Goal: Transaction & Acquisition: Purchase product/service

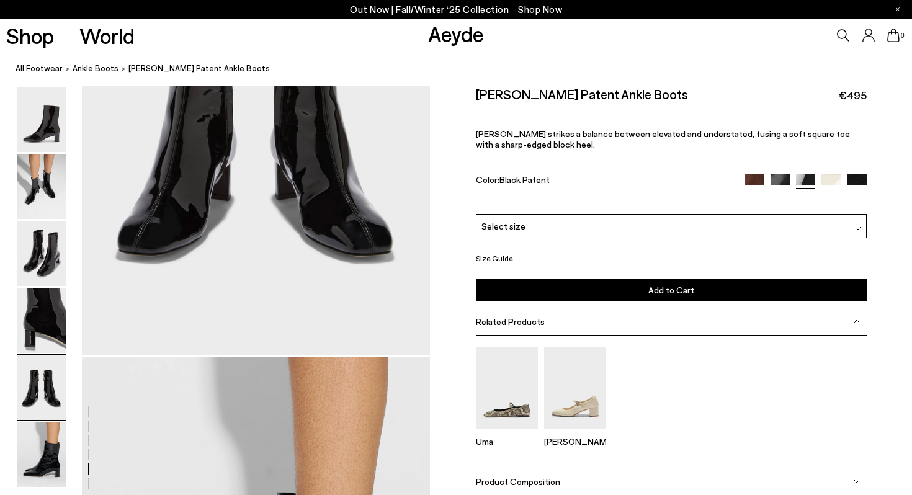
scroll to position [2069, 0]
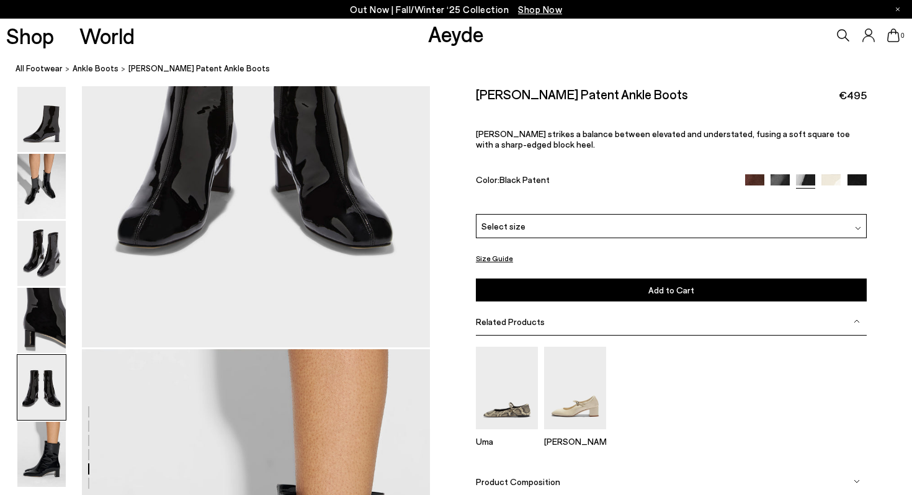
click at [571, 222] on div "Select size" at bounding box center [671, 226] width 391 height 24
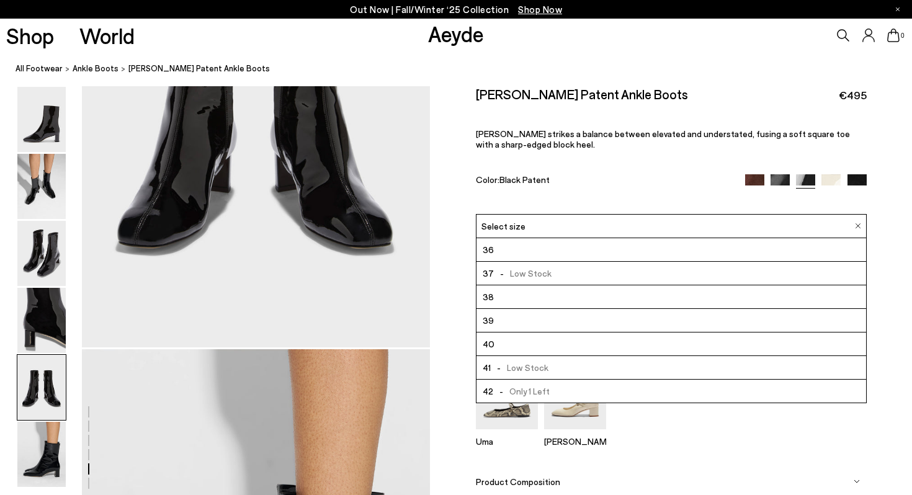
click at [500, 325] on li "39" at bounding box center [672, 321] width 390 height 24
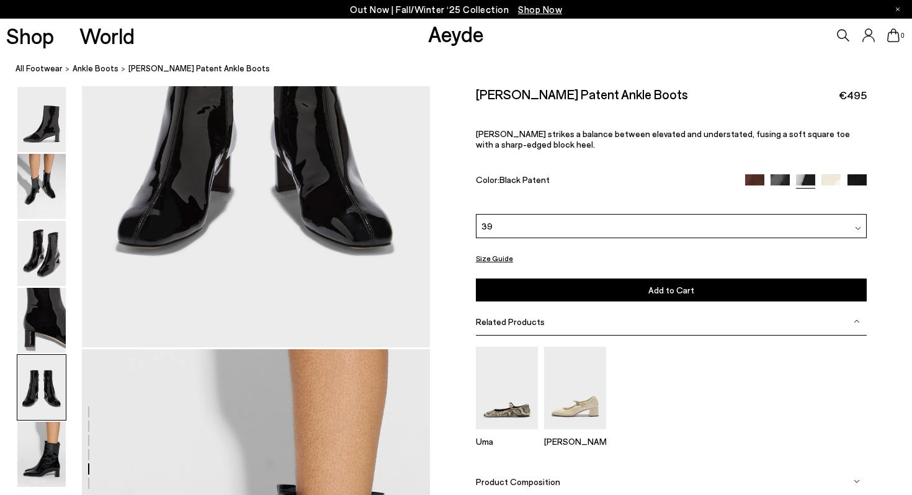
click at [500, 263] on button "Size Guide" at bounding box center [494, 259] width 37 height 16
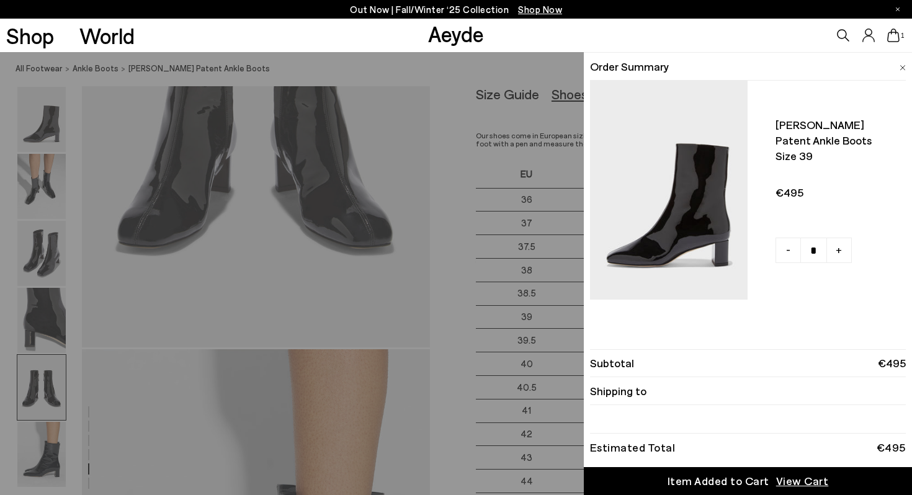
click at [433, 289] on div "Quick Add Color Size View Details Order Summary Millie patent ankle boots Size …" at bounding box center [456, 273] width 912 height 443
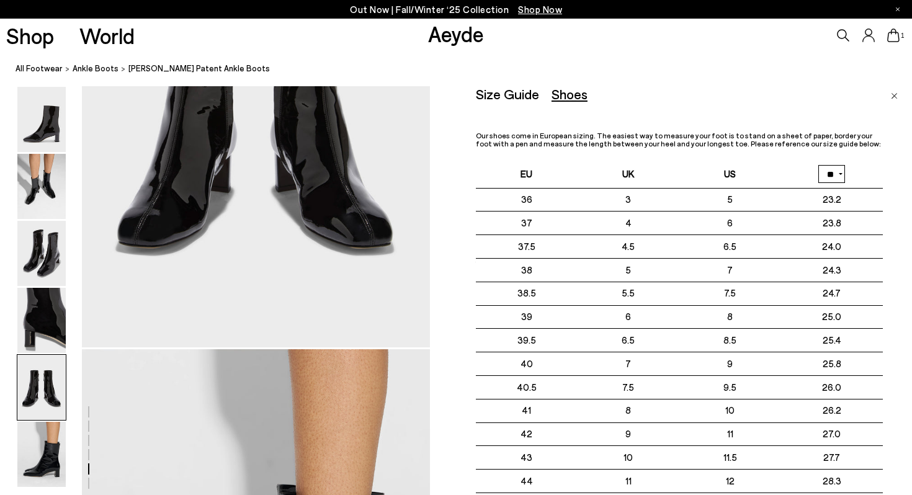
click at [836, 172] on select "** **" at bounding box center [832, 174] width 27 height 18
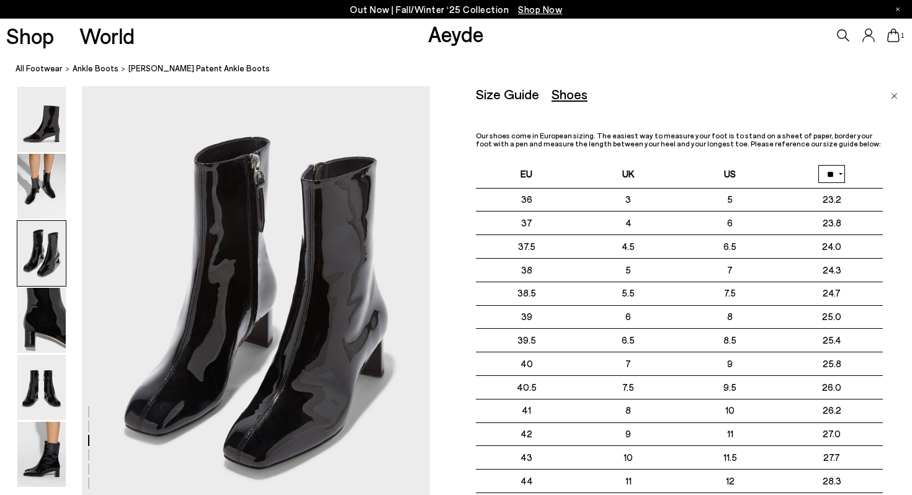
scroll to position [943, 0]
click at [899, 37] on icon at bounding box center [893, 36] width 12 height 14
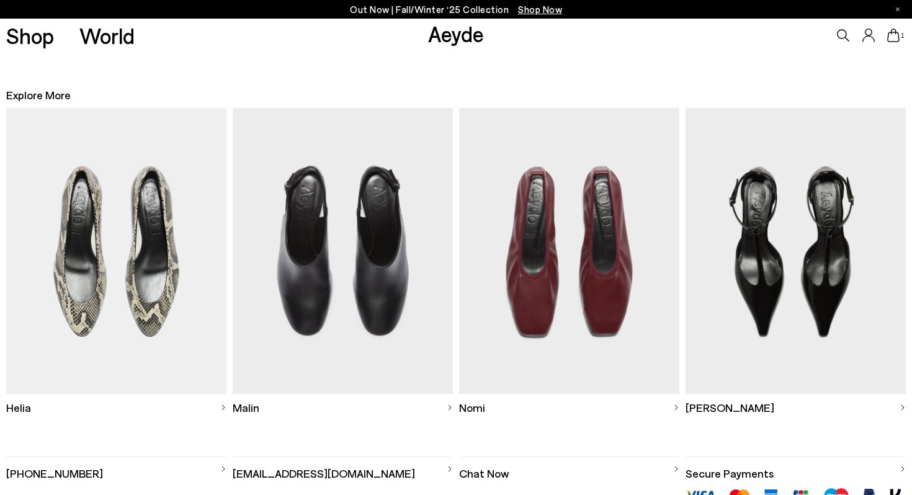
scroll to position [318, 0]
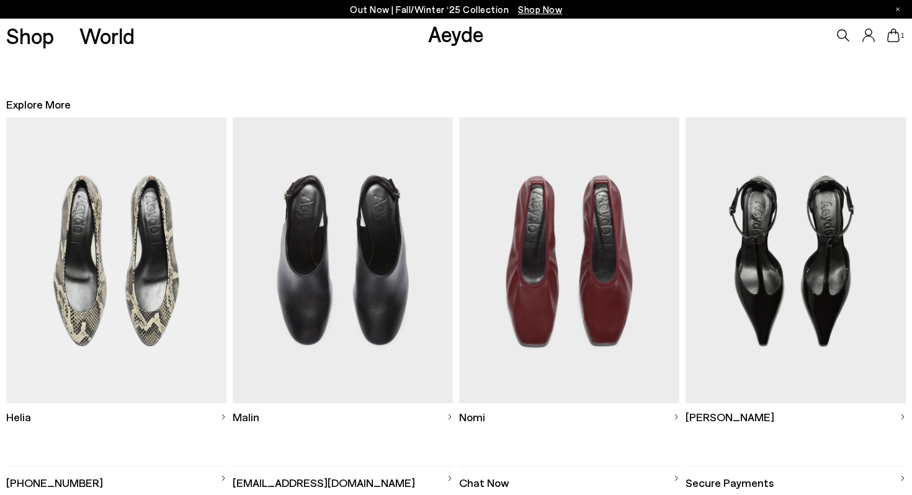
click at [806, 352] on img at bounding box center [796, 260] width 220 height 286
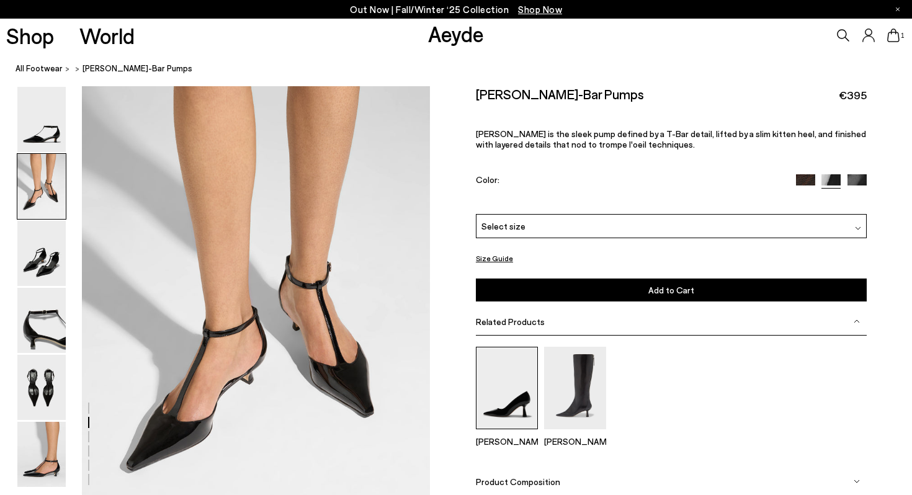
scroll to position [425, 0]
click at [503, 380] on img at bounding box center [507, 388] width 62 height 83
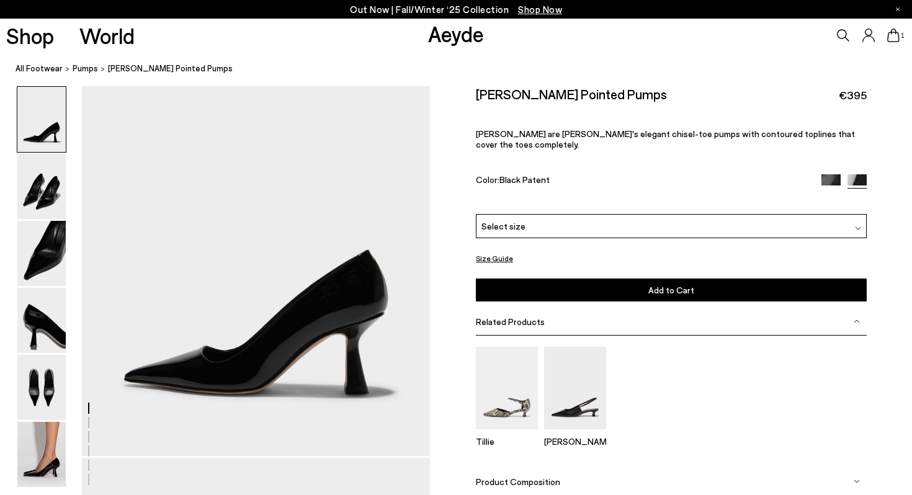
scroll to position [49, 0]
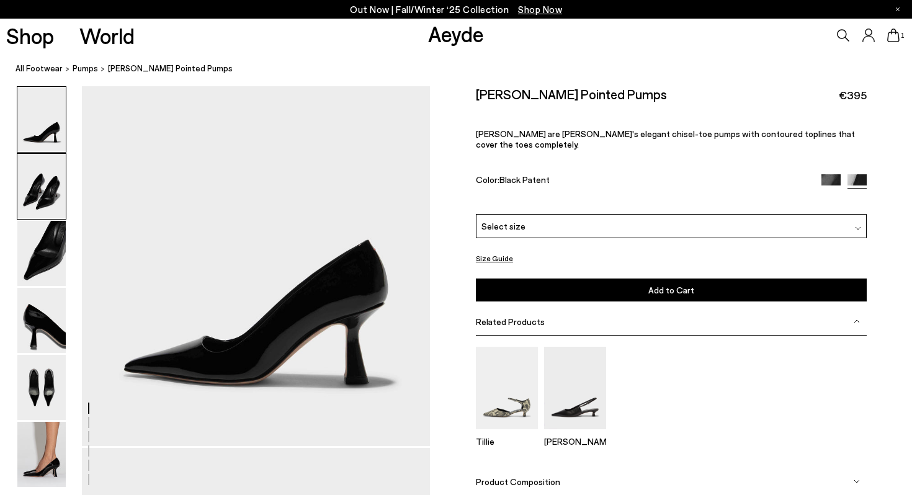
click at [31, 190] on img at bounding box center [41, 186] width 48 height 65
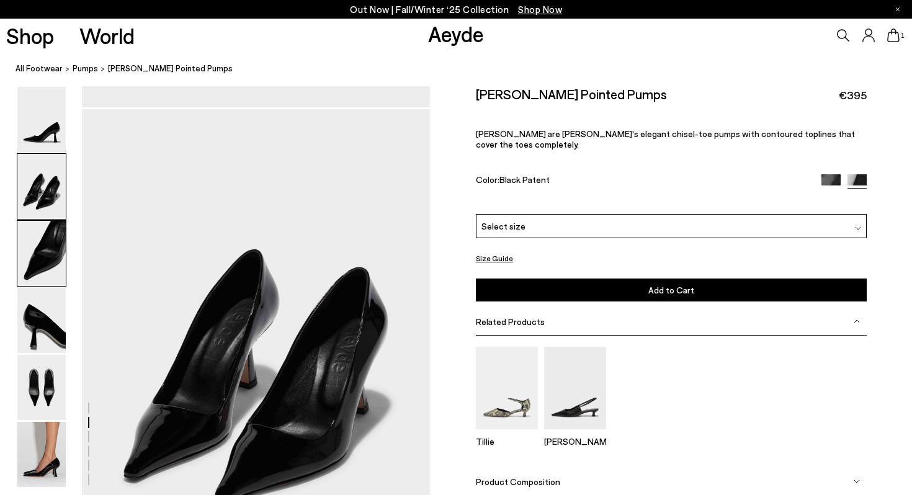
scroll to position [412, 0]
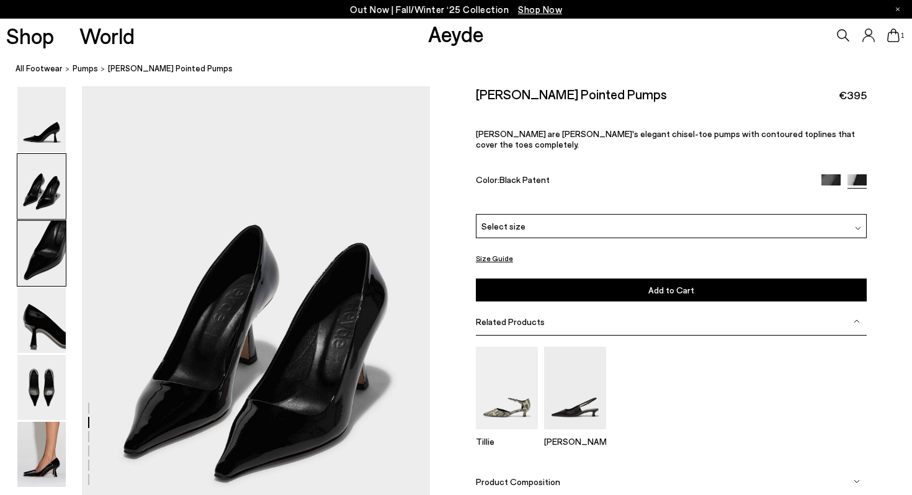
click at [25, 227] on img at bounding box center [41, 253] width 48 height 65
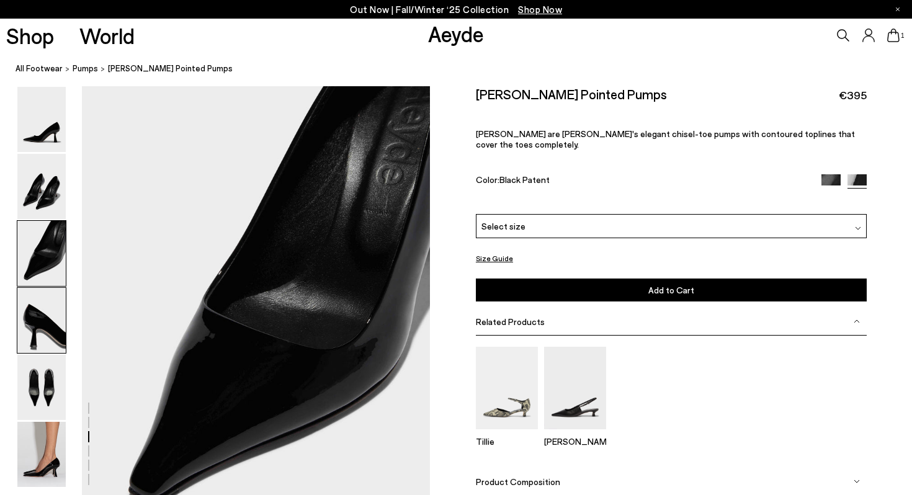
click at [40, 318] on img at bounding box center [41, 320] width 48 height 65
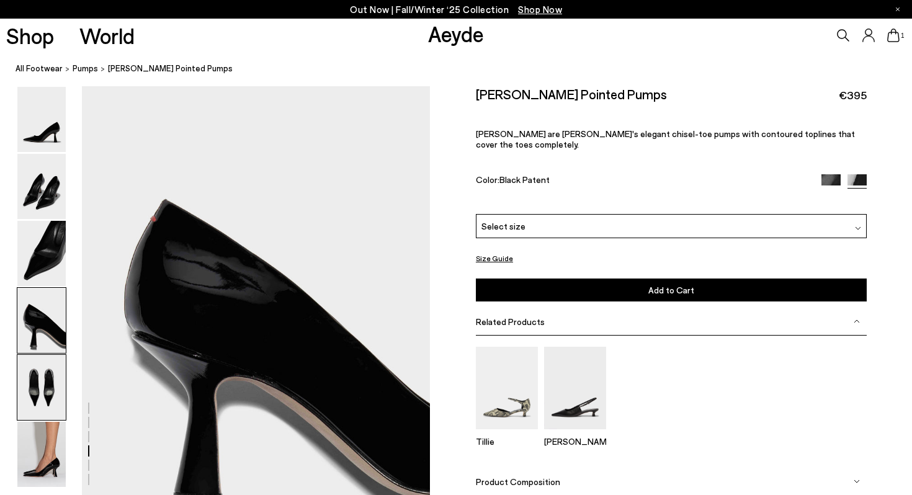
click at [43, 374] on img at bounding box center [41, 387] width 48 height 65
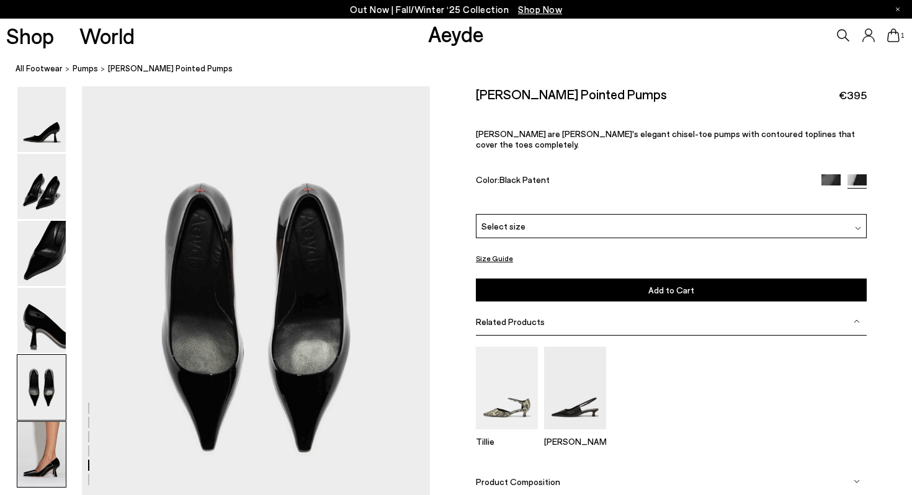
click at [42, 451] on img at bounding box center [41, 454] width 48 height 65
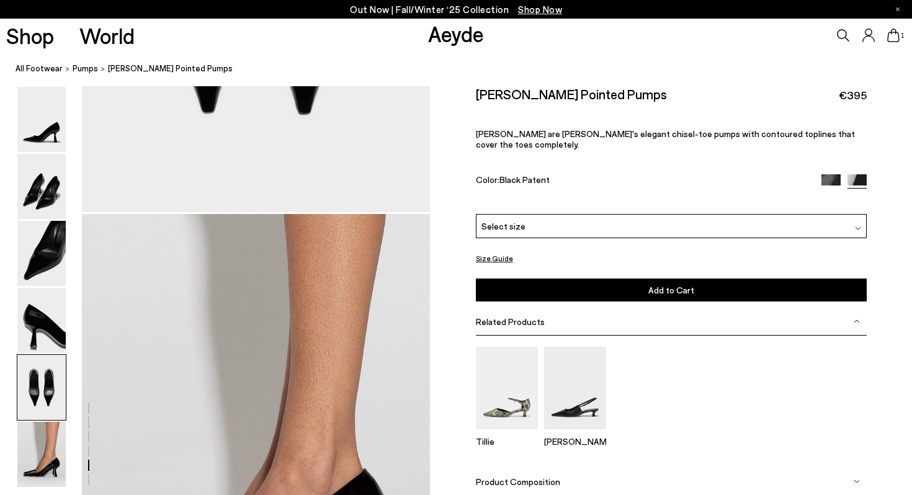
scroll to position [2145, 0]
click at [519, 220] on span "Select size" at bounding box center [504, 226] width 44 height 13
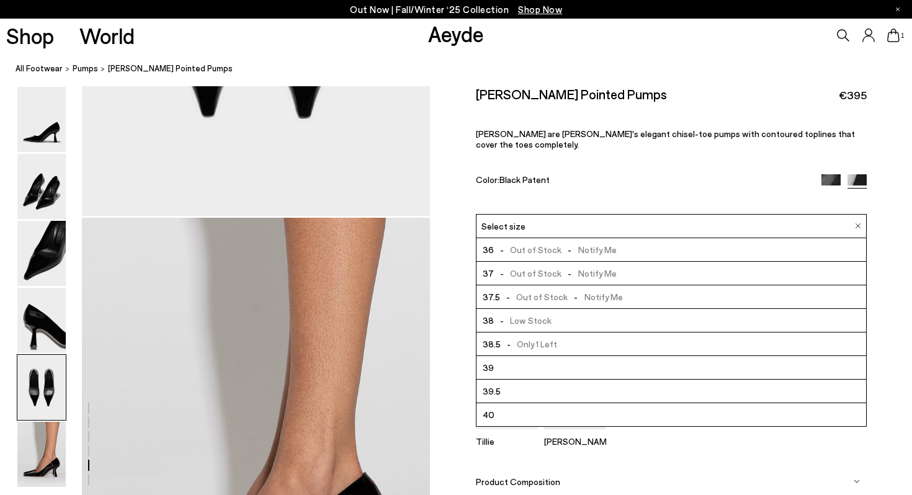
click at [511, 360] on li "39" at bounding box center [672, 368] width 390 height 24
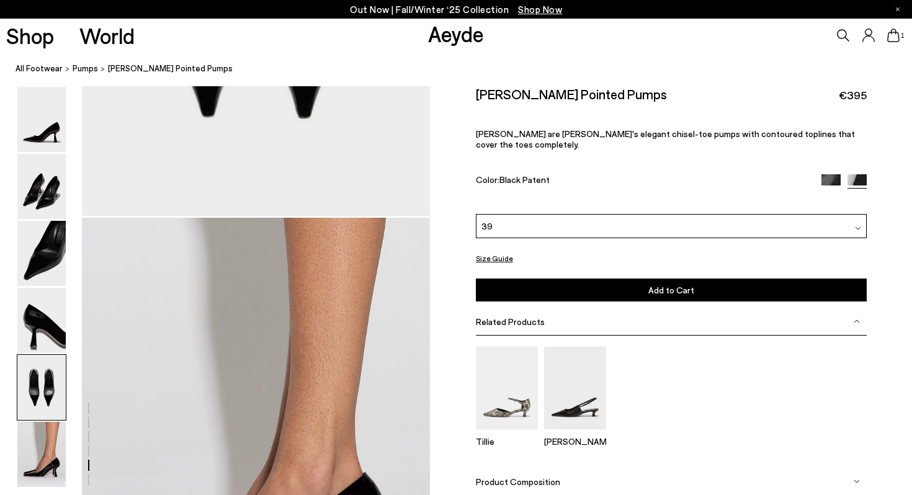
click at [575, 286] on button "Add to Cart Select a Size First" at bounding box center [671, 290] width 391 height 23
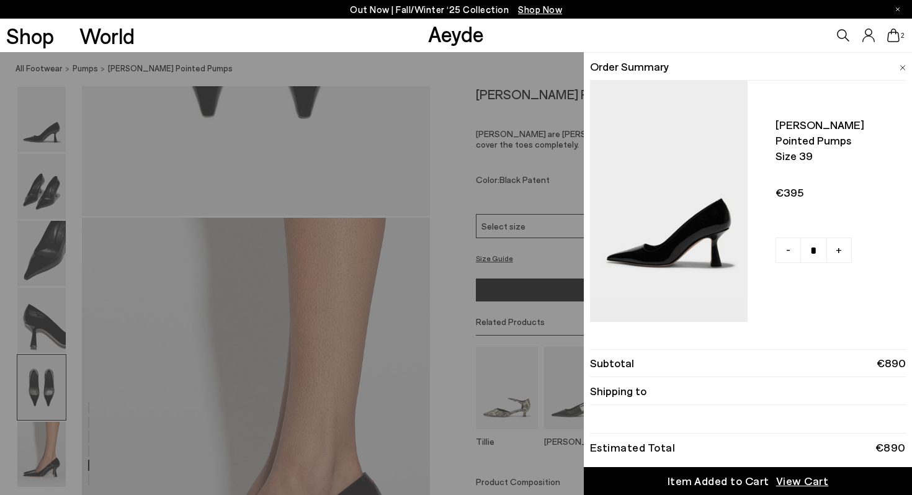
click at [509, 46] on div "Shop World Aeyde 2" at bounding box center [456, 36] width 912 height 34
click at [902, 65] on img at bounding box center [903, 68] width 6 height 6
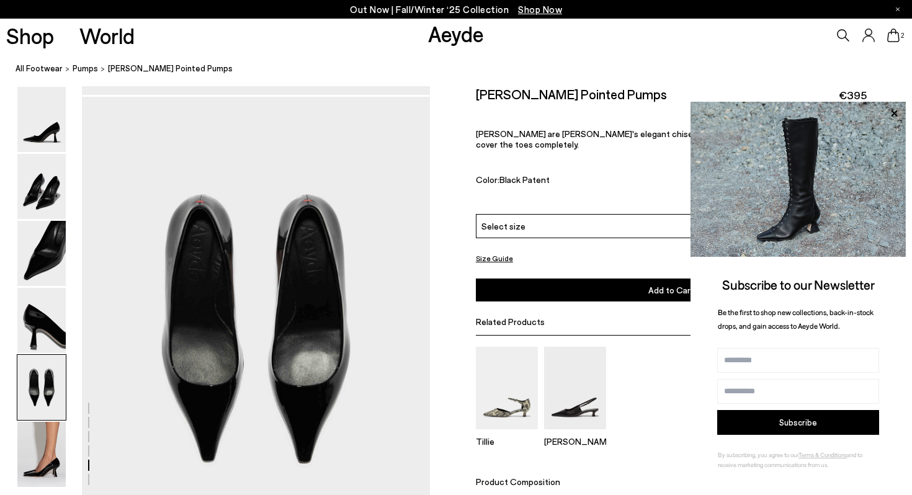
scroll to position [1763, 0]
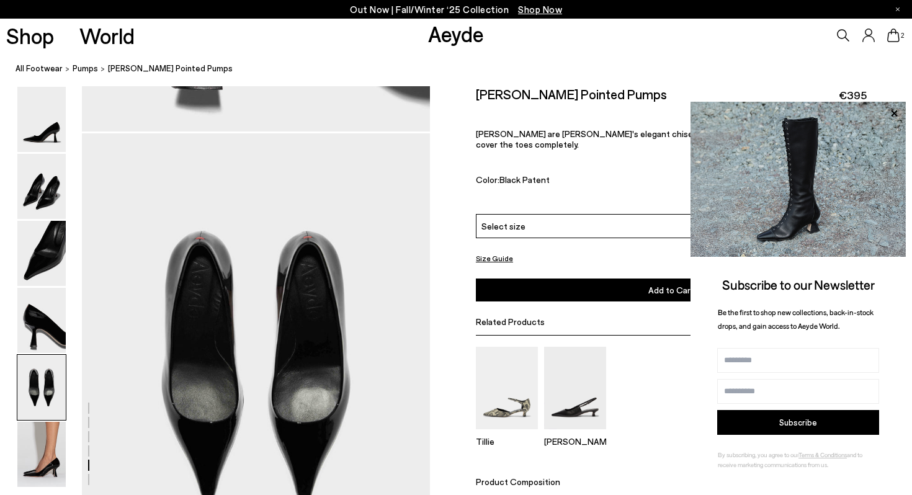
click at [824, 56] on nav "All Footwear pumps [PERSON_NAME][GEOGRAPHIC_DATA]" at bounding box center [464, 69] width 897 height 34
click at [892, 112] on icon at bounding box center [894, 113] width 16 height 16
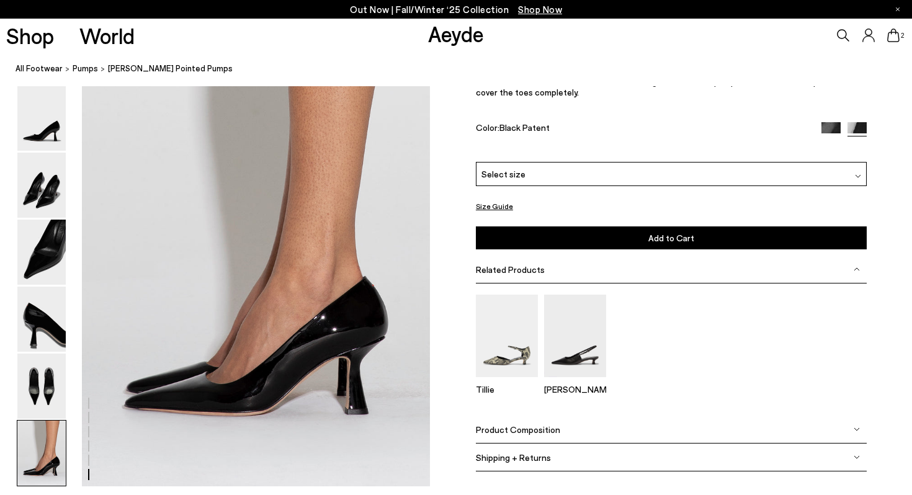
scroll to position [2346, 0]
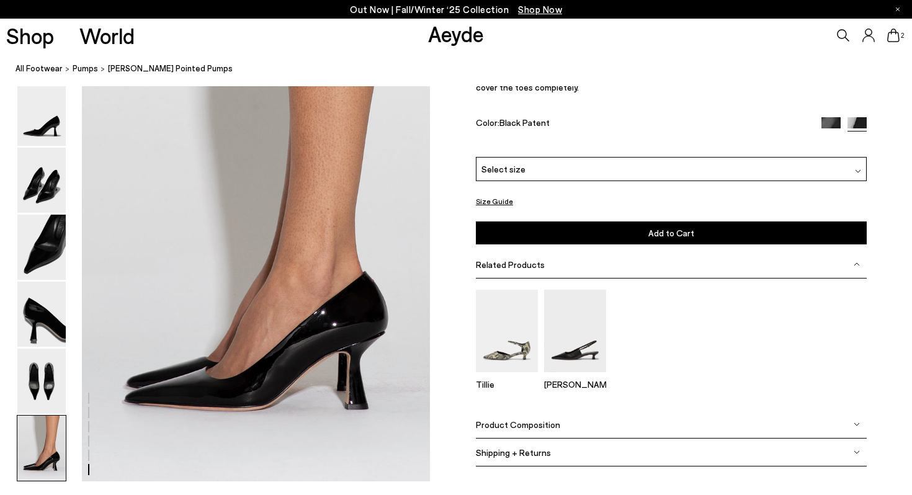
click at [519, 425] on span "Product Composition" at bounding box center [518, 424] width 84 height 11
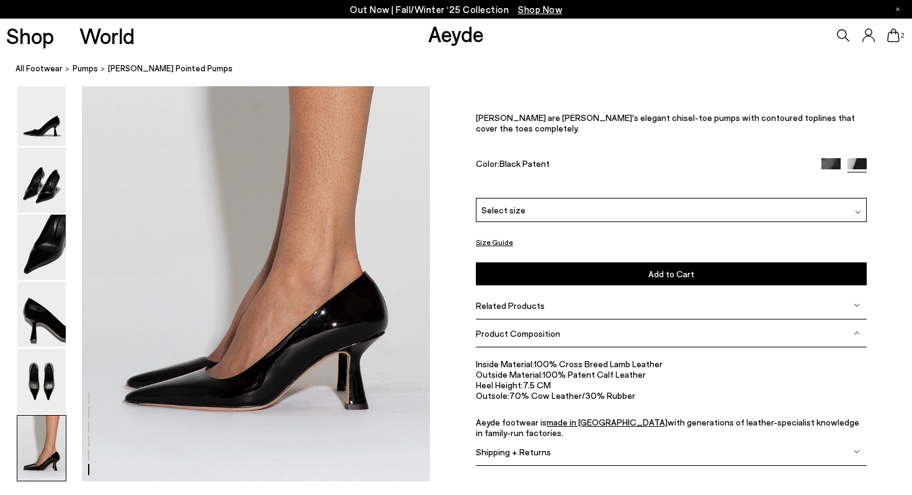
scroll to position [2264, 0]
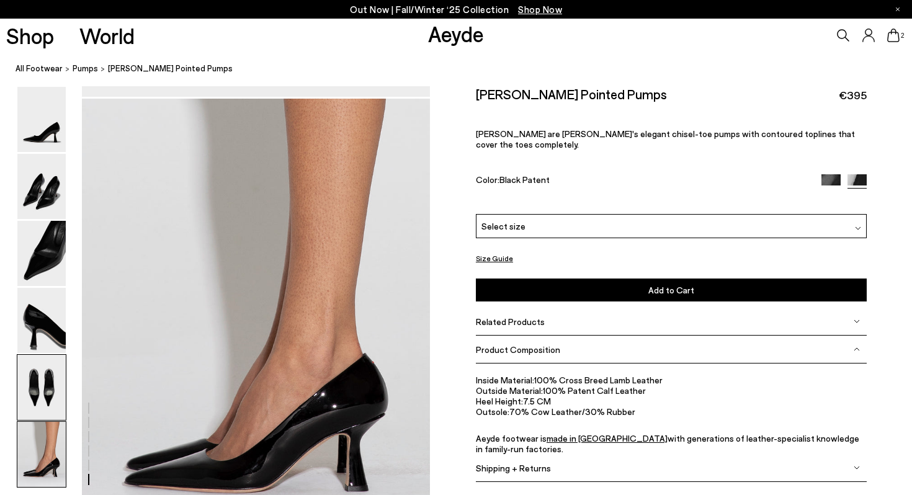
click at [53, 384] on img at bounding box center [41, 387] width 48 height 65
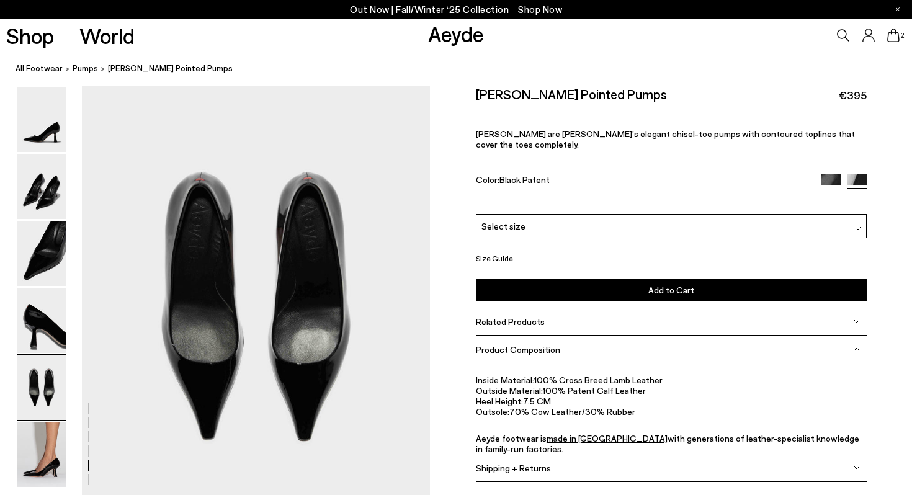
scroll to position [1811, 0]
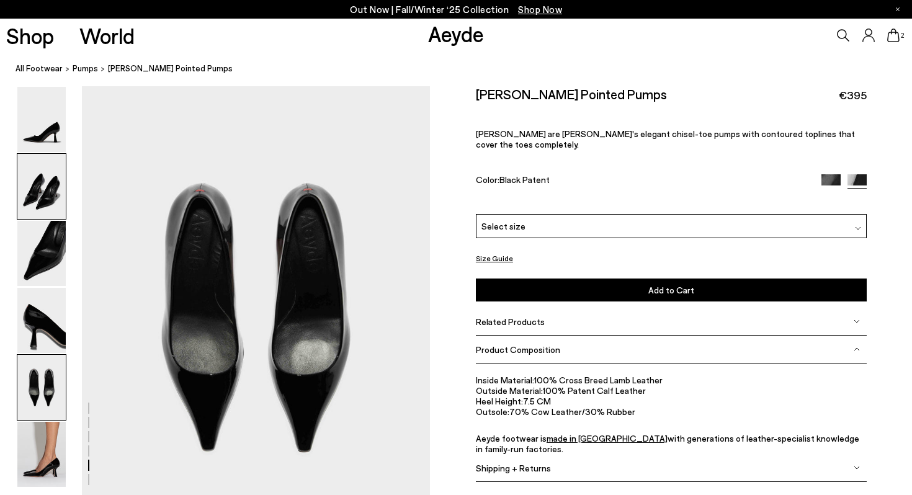
click at [40, 188] on img at bounding box center [41, 186] width 48 height 65
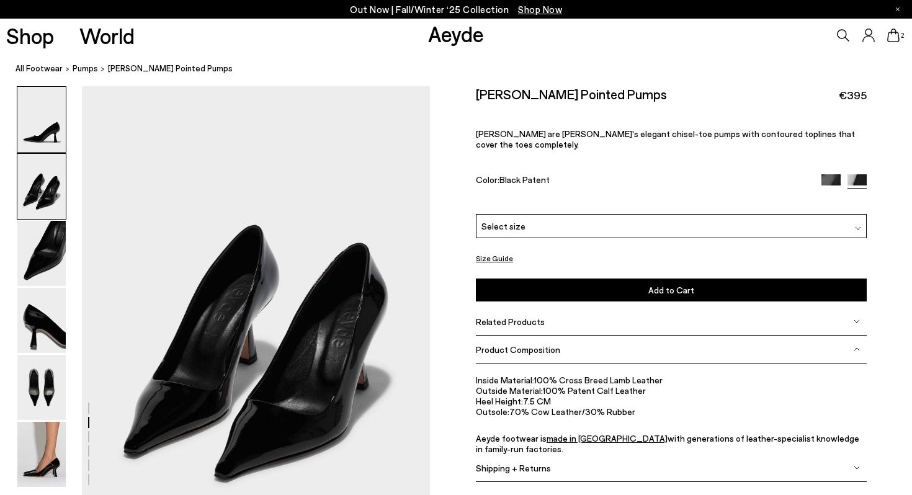
click at [38, 133] on img at bounding box center [41, 119] width 48 height 65
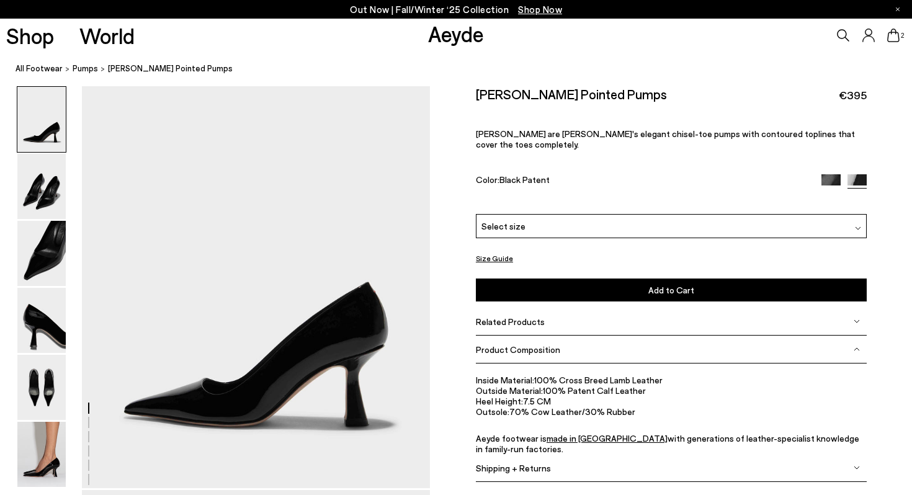
scroll to position [0, 0]
